Goal: Information Seeking & Learning: Find specific fact

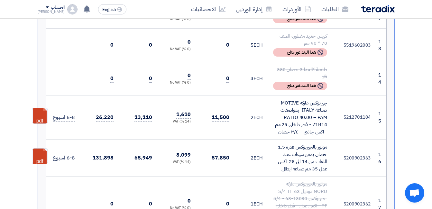
scroll to position [1043, 0]
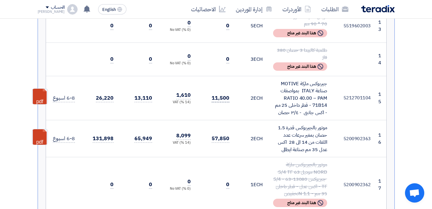
click at [225, 94] on span "11,500" at bounding box center [220, 98] width 17 height 8
click at [226, 94] on span "11,500" at bounding box center [220, 98] width 17 height 8
click at [211, 76] on td "11,500" at bounding box center [215, 98] width 39 height 44
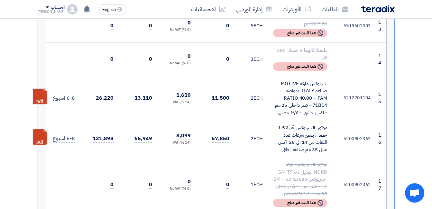
click at [179, 91] on span "1,610" at bounding box center [183, 95] width 14 height 8
click at [188, 91] on span "1,610" at bounding box center [183, 95] width 14 height 8
click at [232, 76] on td "11,500" at bounding box center [215, 98] width 39 height 44
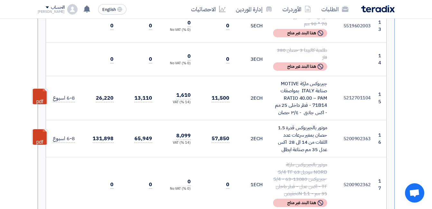
click at [307, 80] on div "جيربوكس ماركة MOTIVE صناعة ITALY بمواصفات RATIO 40.00 – PAM 71B14 - قطر داخلى 2…" at bounding box center [300, 98] width 54 height 36
drag, startPoint x: 277, startPoint y: 68, endPoint x: 335, endPoint y: 31, distance: 69.1
click at [335, 76] on tr "15 5212701104 جيربوكس ماركة MOTIVE صناعة ITALY بمواصفات RATIO 40.00 – PAM 71B14…" at bounding box center [216, 98] width 340 height 44
click at [280, 80] on div "جيربوكس ماركة MOTIVE صناعة ITALY بمواصفات RATIO 40.00 – PAM 71B14 - قطر داخلى 2…" at bounding box center [300, 98] width 54 height 36
drag, startPoint x: 278, startPoint y: 67, endPoint x: 331, endPoint y: 38, distance: 60.5
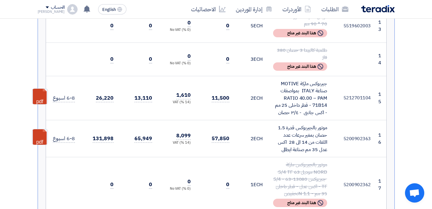
click at [331, 76] on td "جيربوكس ماركة MOTIVE صناعة ITALY بمواصفات RATIO 40.00 – PAM 71B14 - قطر داخلى 2…" at bounding box center [300, 98] width 64 height 44
click at [318, 80] on div "جيربوكس ماركة MOTIVE صناعة ITALY بمواصفات RATIO 40.00 – PAM 71B14 - قطر داخلى 2…" at bounding box center [300, 98] width 54 height 36
drag, startPoint x: 315, startPoint y: 50, endPoint x: 302, endPoint y: 53, distance: 12.6
click at [302, 80] on div "جيربوكس ماركة MOTIVE صناعة ITALY بمواصفات RATIO 40.00 – PAM 71B14 - قطر داخلى 2…" at bounding box center [300, 98] width 54 height 36
click at [300, 80] on div "جيربوكس ماركة MOTIVE صناعة ITALY بمواصفات RATIO 40.00 – PAM 71B14 - قطر داخلى 2…" at bounding box center [300, 98] width 54 height 36
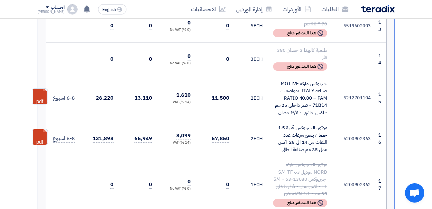
click at [300, 80] on div "جيربوكس ماركة MOTIVE صناعة ITALY بمواصفات RATIO 40.00 – PAM 71B14 - قطر داخلى 2…" at bounding box center [300, 98] width 54 height 36
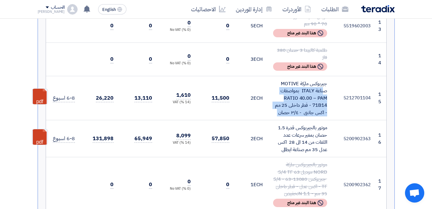
click at [296, 80] on div "جيربوكس ماركة MOTIVE صناعة ITALY بمواصفات RATIO 40.00 – PAM 71B14 - قطر داخلى 2…" at bounding box center [300, 98] width 54 height 36
